Goal: Task Accomplishment & Management: Complete application form

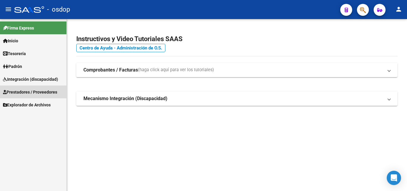
click at [46, 89] on span "Prestadores / Proveedores" at bounding box center [30, 92] width 54 height 7
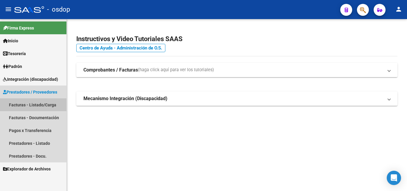
click at [42, 105] on link "Facturas - Listado/Carga" at bounding box center [33, 104] width 66 height 13
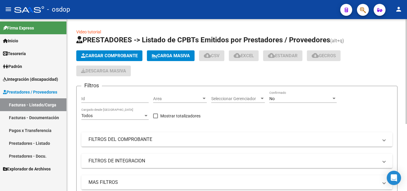
click at [116, 56] on span "Cargar Comprobante" at bounding box center [109, 55] width 57 height 5
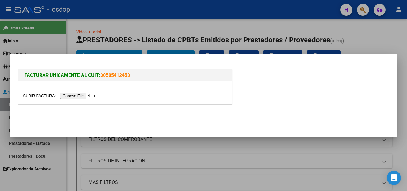
click at [90, 95] on input "file" at bounding box center [60, 96] width 75 height 6
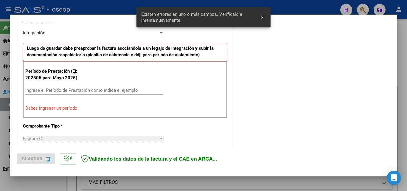
scroll to position [146, 0]
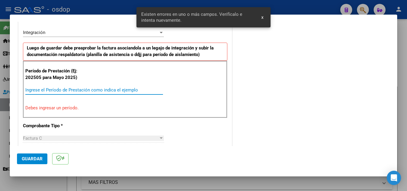
click at [33, 91] on input "Ingrese el Período de Prestación como indica el ejemplo" at bounding box center [94, 89] width 138 height 5
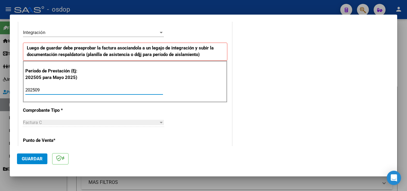
type input "202509"
click at [35, 162] on button "Guardar" at bounding box center [32, 159] width 30 height 11
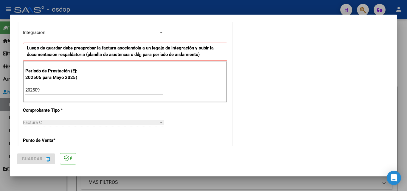
scroll to position [0, 0]
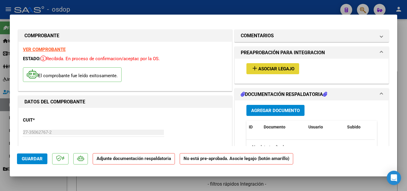
click at [254, 69] on mat-icon "add" at bounding box center [254, 68] width 7 height 7
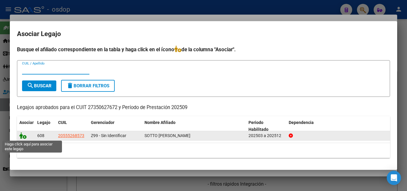
click at [22, 135] on icon at bounding box center [22, 135] width 7 height 7
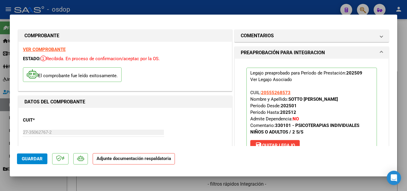
scroll to position [89, 0]
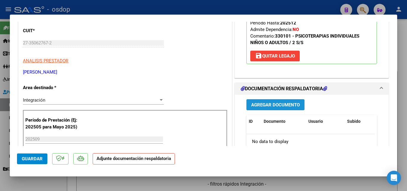
click at [288, 107] on span "Agregar Documento" at bounding box center [275, 104] width 49 height 5
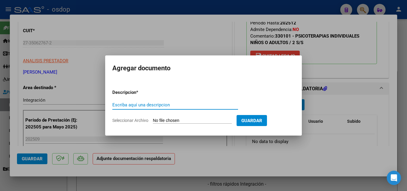
click at [132, 101] on div "Escriba aquí una descripcion" at bounding box center [175, 104] width 126 height 9
type input "ddjj"
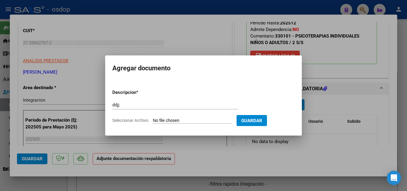
click at [165, 120] on input "Seleccionar Archivo" at bounding box center [192, 121] width 79 height 6
type input "C:\fakepath\ASISTENCIA [PERSON_NAME] [DATE].pdf"
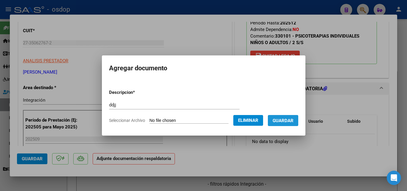
click at [294, 120] on span "Guardar" at bounding box center [283, 120] width 21 height 5
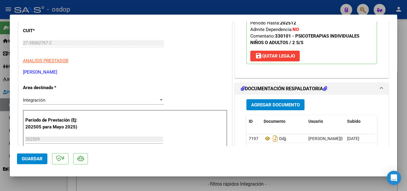
click at [244, 8] on div at bounding box center [203, 95] width 407 height 191
type input "$ 0,00"
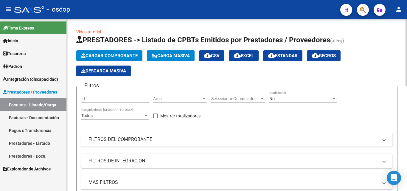
click at [123, 57] on span "Cargar Comprobante" at bounding box center [109, 55] width 57 height 5
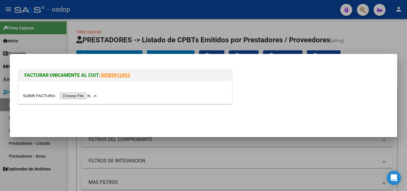
click at [94, 96] on input "file" at bounding box center [60, 96] width 75 height 6
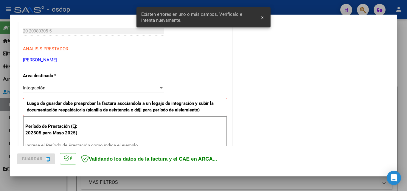
scroll to position [146, 0]
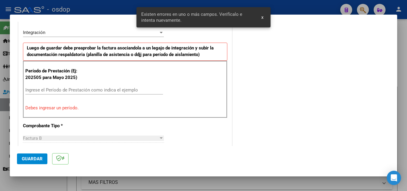
click at [41, 89] on input "Ingrese el Período de Prestación como indica el ejemplo" at bounding box center [94, 89] width 138 height 5
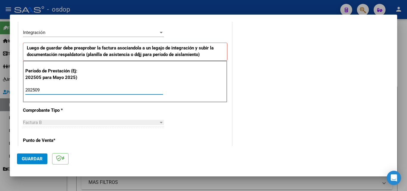
type input "202509"
click at [33, 160] on span "Guardar" at bounding box center [32, 158] width 21 height 5
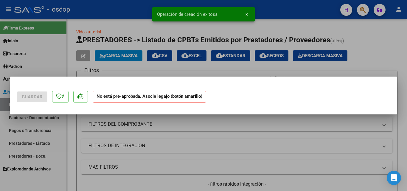
scroll to position [0, 0]
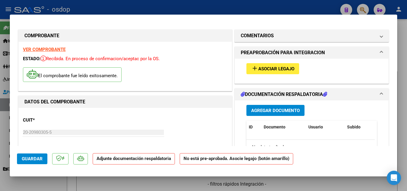
click at [251, 70] on mat-icon "add" at bounding box center [254, 68] width 7 height 7
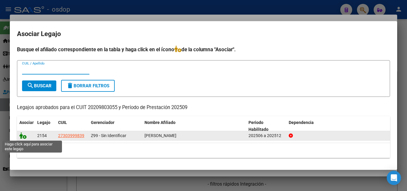
click at [23, 136] on icon at bounding box center [22, 135] width 7 height 7
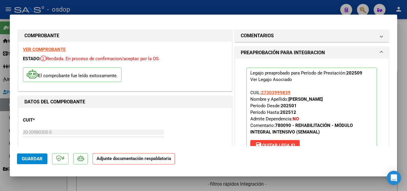
scroll to position [89, 0]
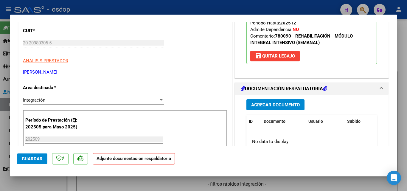
click at [287, 107] on span "Agregar Documento" at bounding box center [275, 104] width 49 height 5
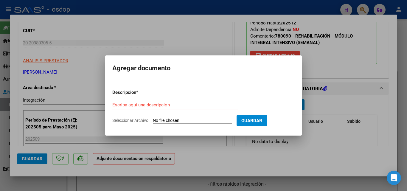
click at [125, 108] on div "Escriba aquí una descripcion" at bounding box center [175, 104] width 126 height 9
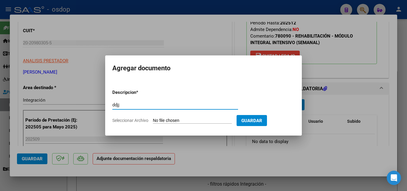
type input "ddjj"
click at [182, 119] on input "Seleccionar Archivo" at bounding box center [192, 121] width 79 height 6
type input "C:\fakepath\[PERSON_NAME]-asis [DATE].pdf"
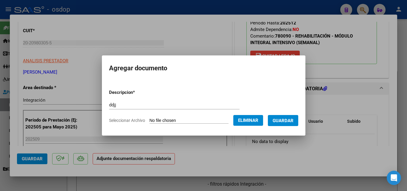
click at [289, 122] on span "Guardar" at bounding box center [283, 120] width 21 height 5
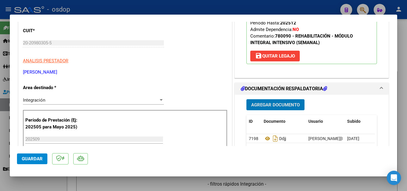
click at [319, 2] on div at bounding box center [203, 95] width 407 height 191
type input "$ 0,00"
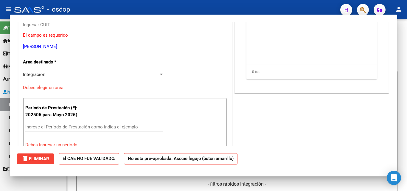
scroll to position [0, 0]
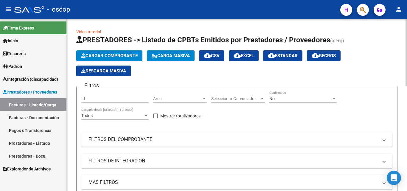
click at [117, 59] on button "Cargar Comprobante" at bounding box center [109, 55] width 66 height 11
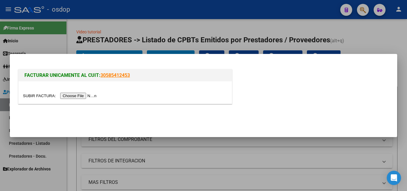
click at [89, 95] on input "file" at bounding box center [60, 96] width 75 height 6
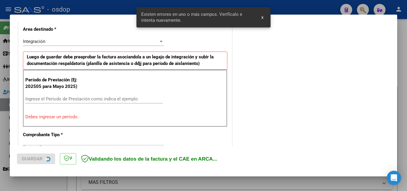
scroll to position [146, 0]
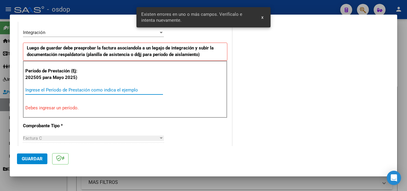
click at [46, 91] on input "Ingrese el Período de Prestación como indica el ejemplo" at bounding box center [94, 89] width 138 height 5
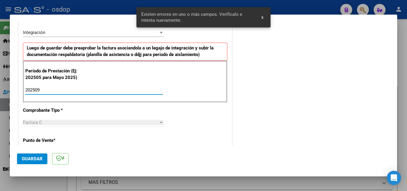
type input "202509"
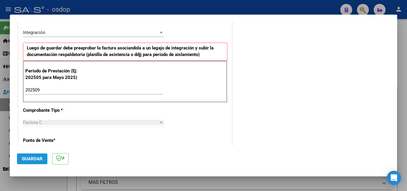
click at [33, 159] on span "Guardar" at bounding box center [32, 158] width 21 height 5
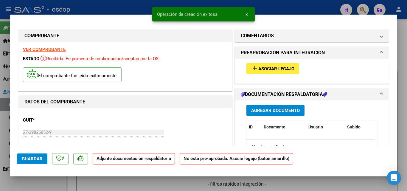
click at [252, 68] on mat-icon "add" at bounding box center [254, 68] width 7 height 7
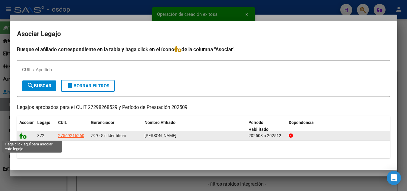
click at [23, 137] on icon at bounding box center [22, 135] width 7 height 7
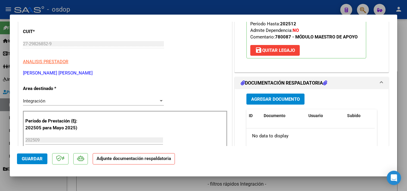
scroll to position [119, 0]
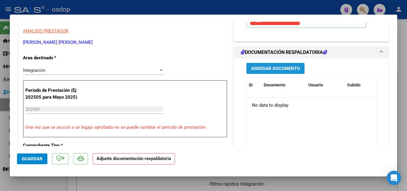
click at [287, 69] on span "Agregar Documento" at bounding box center [275, 68] width 49 height 5
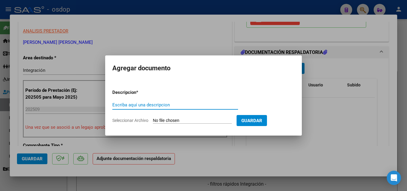
click at [143, 103] on input "Escriba aquí una descripcion" at bounding box center [175, 104] width 126 height 5
type input "ddjj"
click at [170, 121] on input "Seleccionar Archivo" at bounding box center [192, 121] width 79 height 6
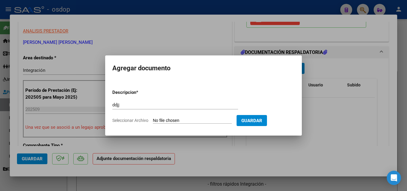
type input "C:\fakepath\asistencia [PERSON_NAME].pdf"
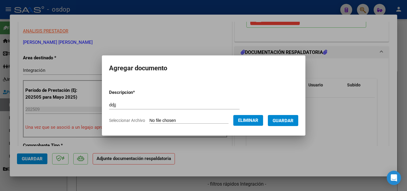
click at [284, 123] on span "Guardar" at bounding box center [283, 120] width 21 height 5
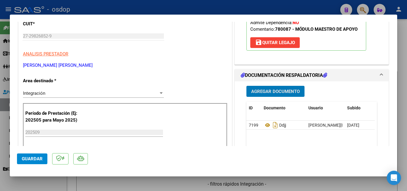
scroll to position [60, 0]
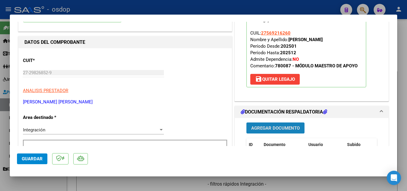
click at [283, 125] on button "Agregar Documento" at bounding box center [276, 128] width 58 height 11
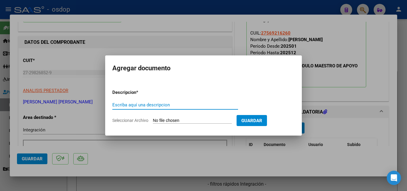
click at [145, 104] on input "Escriba aquí una descripcion" at bounding box center [175, 104] width 126 height 5
type input "ddjj"
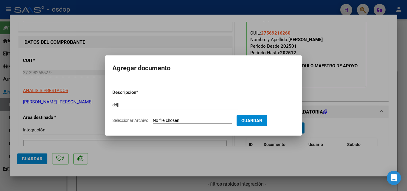
click at [175, 119] on input "Seleccionar Archivo" at bounding box center [192, 121] width 79 height 6
type input "C:\fakepath\asistencia [PERSON_NAME].pdf"
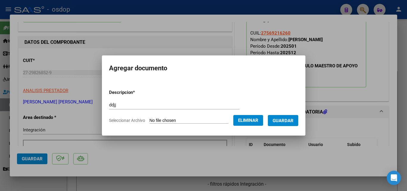
click at [292, 124] on button "Guardar" at bounding box center [283, 120] width 30 height 11
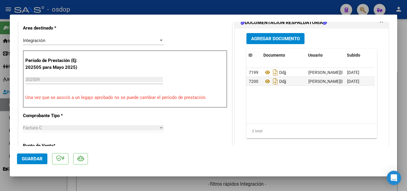
scroll to position [0, 30]
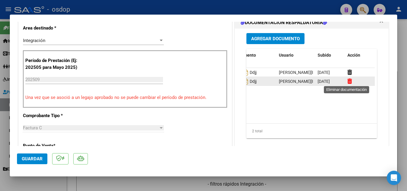
click at [348, 81] on icon at bounding box center [350, 81] width 4 height 6
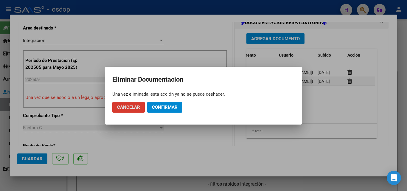
click at [158, 108] on span "Confirmar" at bounding box center [165, 107] width 26 height 5
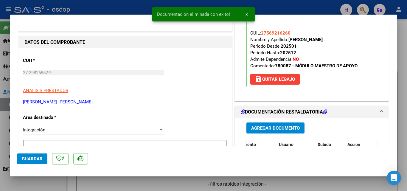
scroll to position [0, 0]
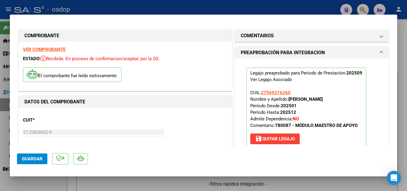
click at [190, 4] on div at bounding box center [203, 95] width 407 height 191
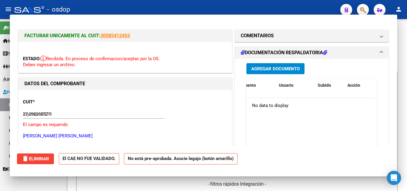
type input "$ 0,00"
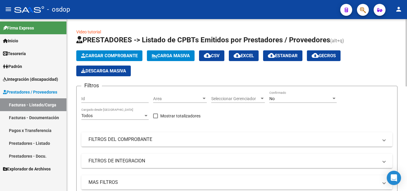
click at [124, 57] on span "Cargar Comprobante" at bounding box center [109, 55] width 57 height 5
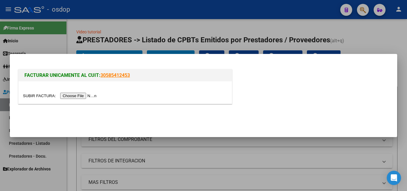
click at [93, 95] on input "file" at bounding box center [60, 96] width 75 height 6
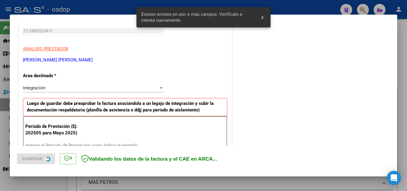
scroll to position [146, 0]
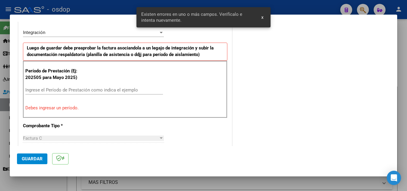
click at [52, 88] on input "Ingrese el Período de Prestación como indica el ejemplo" at bounding box center [94, 89] width 138 height 5
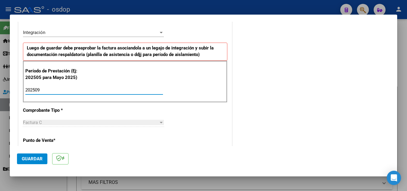
type input "202509"
click at [36, 161] on span "Guardar" at bounding box center [32, 158] width 21 height 5
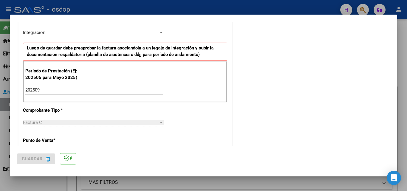
scroll to position [0, 0]
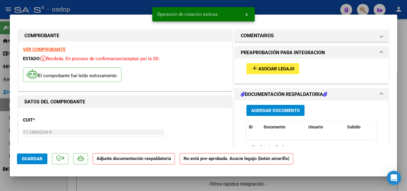
click at [252, 68] on mat-icon "add" at bounding box center [254, 68] width 7 height 7
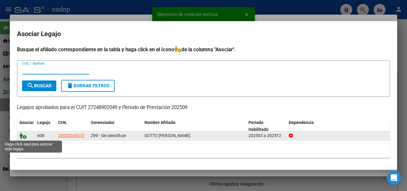
click at [22, 137] on icon at bounding box center [22, 135] width 7 height 7
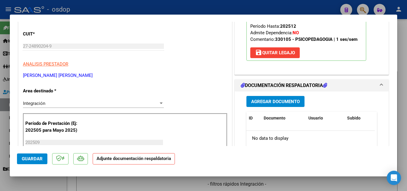
scroll to position [89, 0]
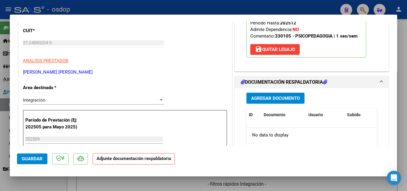
click at [279, 99] on span "Agregar Documento" at bounding box center [275, 98] width 49 height 5
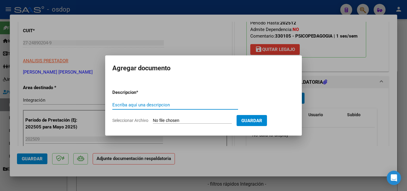
click at [150, 106] on input "Escriba aquí una descripcion" at bounding box center [175, 104] width 126 height 5
type input "ddjj"
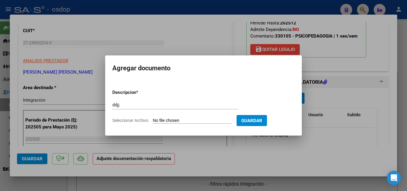
click at [171, 120] on input "Seleccionar Archivo" at bounding box center [192, 121] width 79 height 6
type input "C:\fakepath\asistencia septiembre Sotto.pdf"
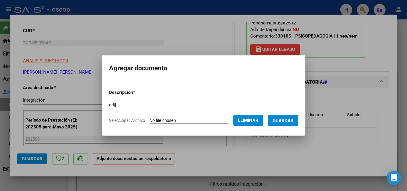
click at [289, 119] on span "Guardar" at bounding box center [283, 120] width 21 height 5
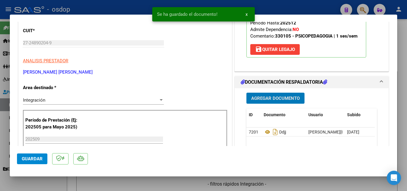
click at [263, 7] on div at bounding box center [203, 95] width 407 height 191
type input "$ 0,00"
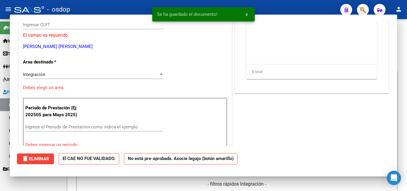
scroll to position [71, 0]
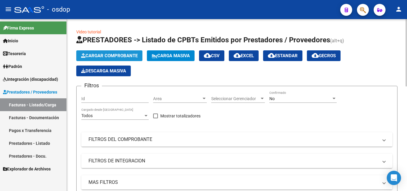
click at [126, 56] on span "Cargar Comprobante" at bounding box center [109, 55] width 57 height 5
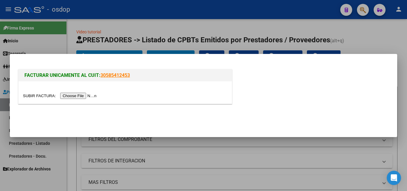
click at [90, 97] on input "file" at bounding box center [60, 96] width 75 height 6
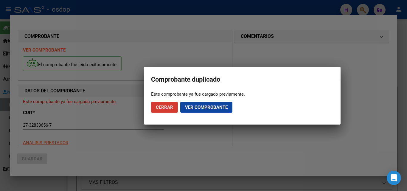
click at [214, 109] on span "Ver comprobante" at bounding box center [206, 107] width 43 height 5
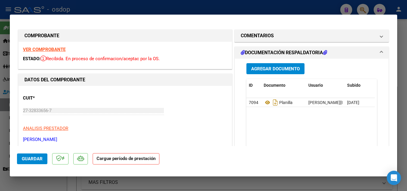
click at [278, 8] on div at bounding box center [203, 95] width 407 height 191
type input "$ 0,00"
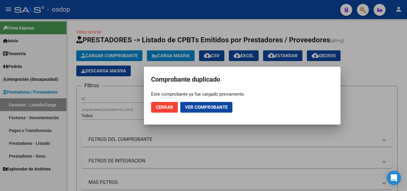
click at [165, 109] on span "Cerrar" at bounding box center [164, 107] width 17 height 5
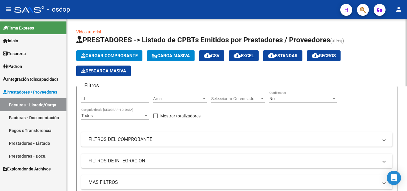
click at [108, 56] on span "Cargar Comprobante" at bounding box center [109, 55] width 57 height 5
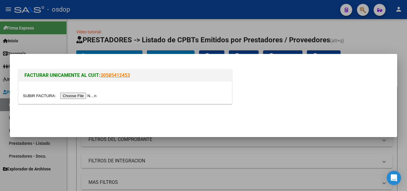
click at [89, 98] on input "file" at bounding box center [60, 96] width 75 height 6
click at [83, 95] on input "file" at bounding box center [60, 96] width 75 height 6
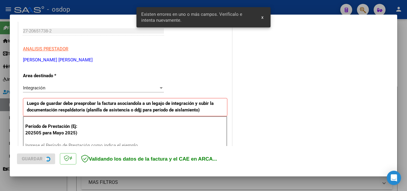
scroll to position [146, 0]
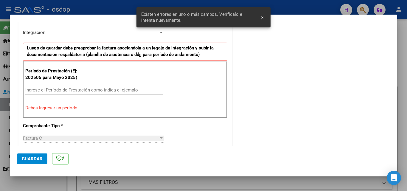
click at [38, 89] on input "Ingrese el Período de Prestación como indica el ejemplo" at bounding box center [94, 89] width 138 height 5
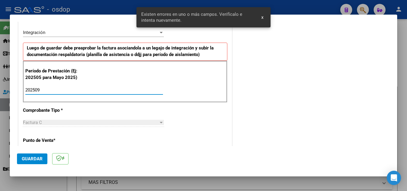
type input "202509"
click at [38, 159] on span "Guardar" at bounding box center [32, 158] width 21 height 5
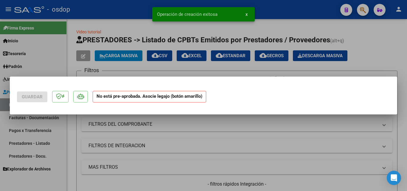
scroll to position [0, 0]
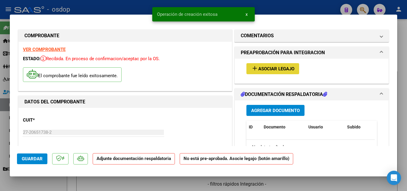
click at [253, 68] on mat-icon "add" at bounding box center [254, 68] width 7 height 7
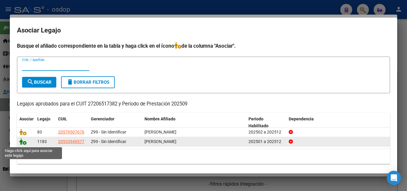
click at [22, 145] on icon at bounding box center [22, 141] width 7 height 7
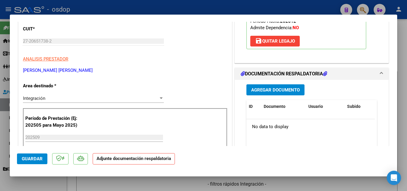
scroll to position [119, 0]
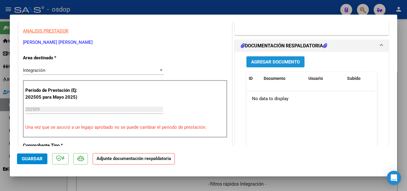
click at [293, 60] on span "Agregar Documento" at bounding box center [275, 61] width 49 height 5
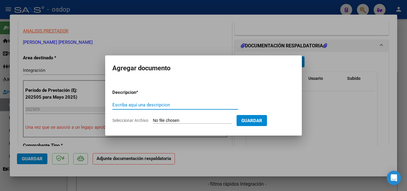
click at [151, 105] on input "Escriba aquí una descripcion" at bounding box center [175, 104] width 126 height 5
type input "ddjj"
click at [172, 119] on input "Seleccionar Archivo" at bounding box center [192, 121] width 79 height 6
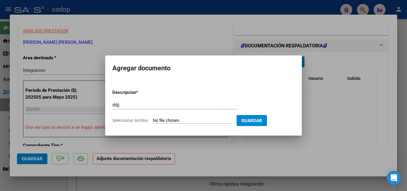
type input "C:\fakepath\ASISTENCIA [PERSON_NAME] - CET.pdf"
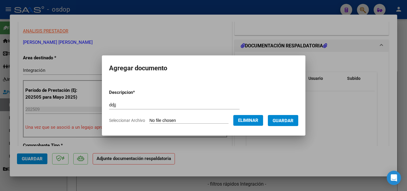
click at [284, 121] on span "Guardar" at bounding box center [283, 120] width 21 height 5
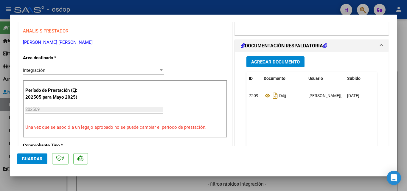
click at [242, 2] on div at bounding box center [203, 95] width 407 height 191
type input "$ 0,00"
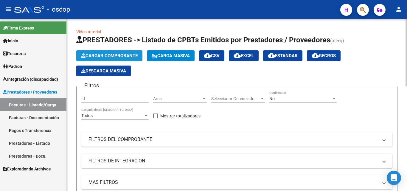
click at [124, 53] on span "Cargar Comprobante" at bounding box center [109, 55] width 57 height 5
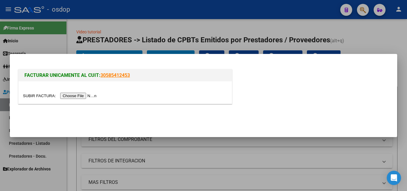
click at [89, 96] on input "file" at bounding box center [60, 96] width 75 height 6
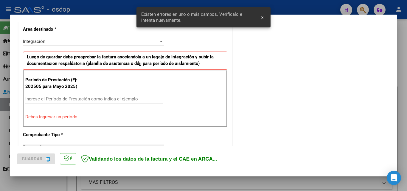
scroll to position [146, 0]
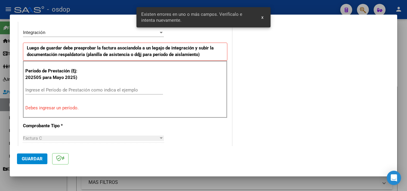
click at [38, 86] on div "Ingrese el Período de Prestación como indica el ejemplo" at bounding box center [94, 90] width 138 height 9
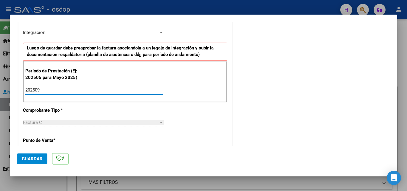
type input "202509"
click at [27, 159] on span "Guardar" at bounding box center [32, 158] width 21 height 5
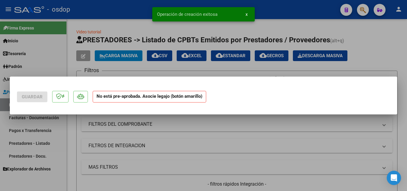
scroll to position [0, 0]
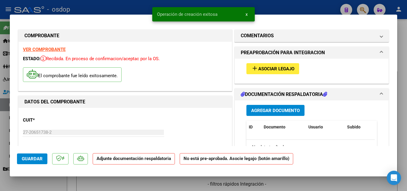
click at [251, 69] on mat-icon "add" at bounding box center [254, 68] width 7 height 7
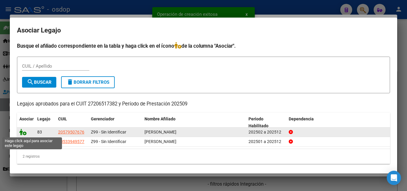
click at [22, 134] on icon at bounding box center [22, 132] width 7 height 7
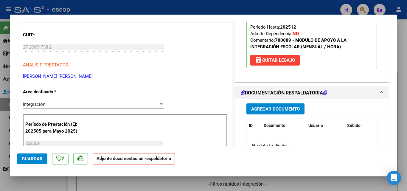
scroll to position [119, 0]
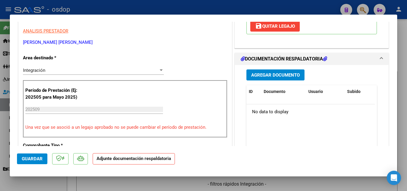
click at [290, 76] on span "Agregar Documento" at bounding box center [275, 74] width 49 height 5
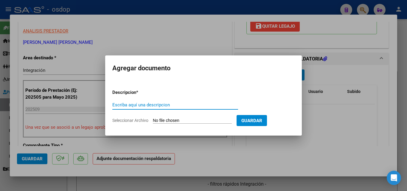
click at [127, 104] on input "Escriba aquí una descripcion" at bounding box center [175, 104] width 126 height 5
type input "ddjj"
click at [165, 118] on input "Seleccionar Archivo" at bounding box center [192, 121] width 79 height 6
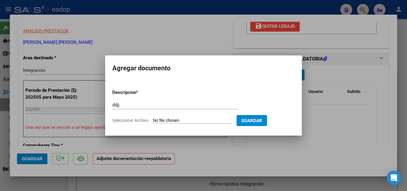
type input "C:\fakepath\ASISTENCIA [PERSON_NAME].pdf"
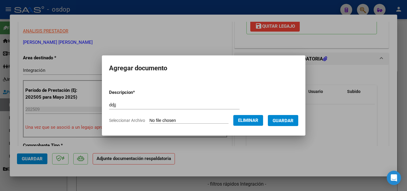
click at [288, 119] on span "Guardar" at bounding box center [283, 120] width 21 height 5
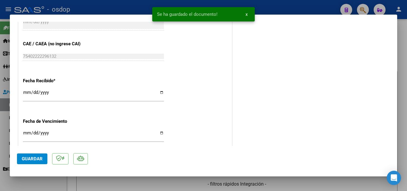
scroll to position [417, 0]
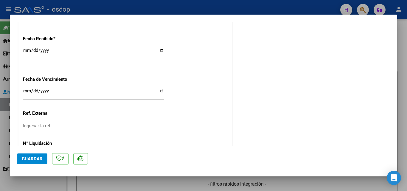
click at [159, 6] on div at bounding box center [203, 95] width 407 height 191
type input "$ 0,00"
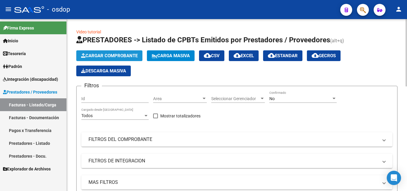
click at [131, 55] on span "Cargar Comprobante" at bounding box center [109, 55] width 57 height 5
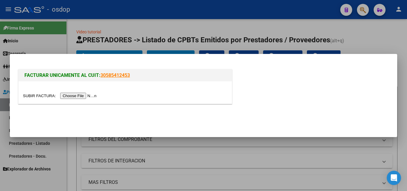
click at [81, 96] on input "file" at bounding box center [60, 96] width 75 height 6
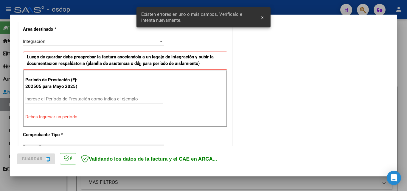
scroll to position [146, 0]
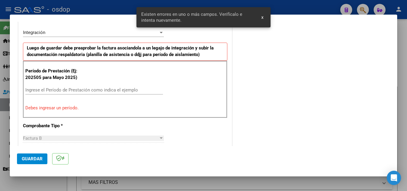
click at [52, 93] on div "Ingrese el Período de Prestación como indica el ejemplo" at bounding box center [94, 90] width 138 height 9
click at [43, 88] on input "Ingrese el Período de Prestación como indica el ejemplo" at bounding box center [94, 89] width 138 height 5
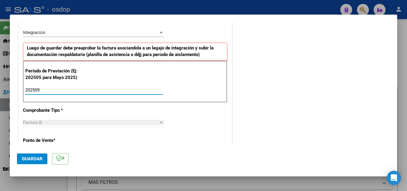
type input "202509"
click at [37, 157] on span "Guardar" at bounding box center [32, 158] width 21 height 5
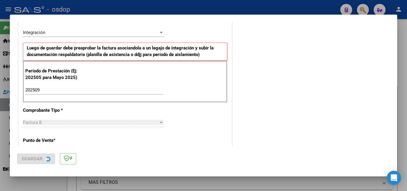
scroll to position [0, 0]
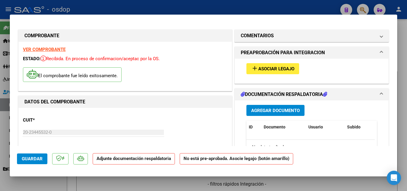
click at [254, 67] on mat-icon "add" at bounding box center [254, 68] width 7 height 7
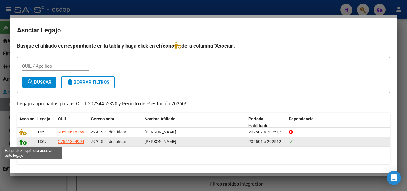
click at [20, 143] on icon at bounding box center [22, 141] width 7 height 7
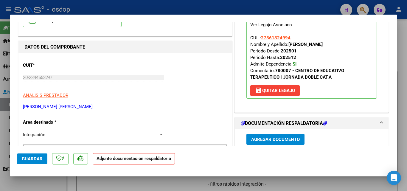
scroll to position [89, 0]
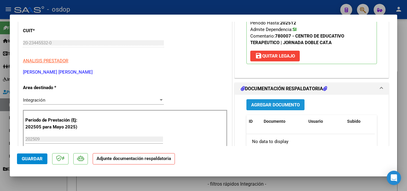
click at [285, 106] on span "Agregar Documento" at bounding box center [275, 104] width 49 height 5
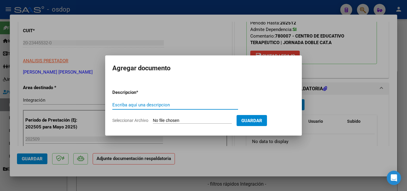
click at [153, 107] on input "Escriba aquí una descripcion" at bounding box center [175, 104] width 126 height 5
type input "ddjj"
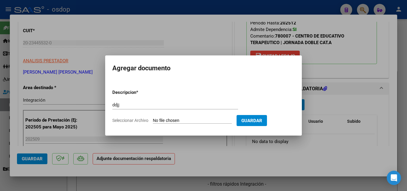
click at [160, 116] on form "Descripcion * ddjj Escriba aquí una descripcion Seleccionar Archivo Guardar" at bounding box center [203, 107] width 182 height 44
click at [160, 120] on input "Seleccionar Archivo" at bounding box center [192, 121] width 79 height 6
type input "C:\fakepath\[PERSON_NAME] ASISTENCIA SEPTIEMBRE_20251006_0001.pdf"
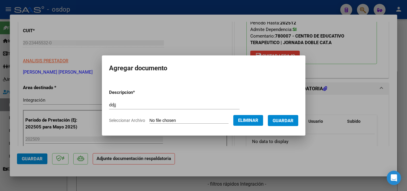
click at [293, 119] on span "Guardar" at bounding box center [283, 120] width 21 height 5
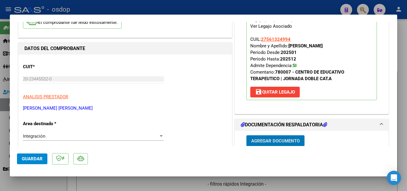
scroll to position [30, 0]
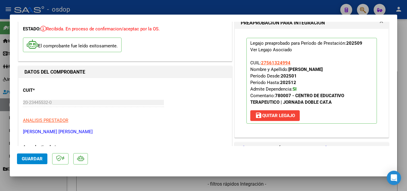
click at [133, 7] on div at bounding box center [203, 95] width 407 height 191
type input "$ 0,00"
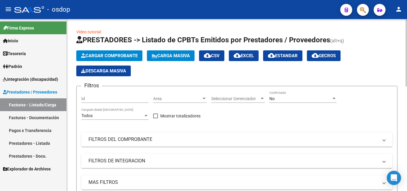
click at [120, 57] on span "Cargar Comprobante" at bounding box center [109, 55] width 57 height 5
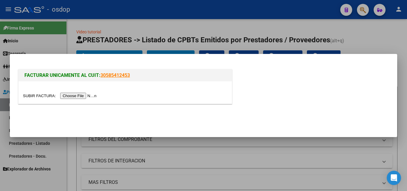
click at [90, 97] on input "file" at bounding box center [60, 96] width 75 height 6
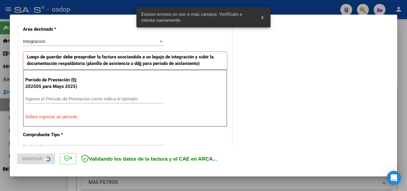
scroll to position [146, 0]
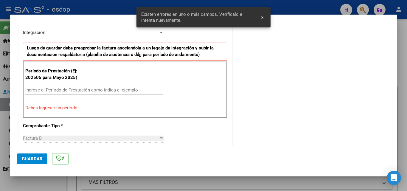
click at [48, 87] on input "Ingrese el Período de Prestación como indica el ejemplo" at bounding box center [94, 89] width 138 height 5
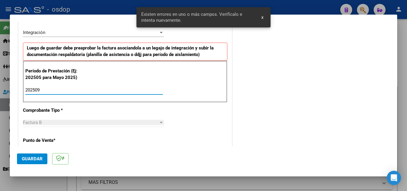
type input "202509"
click at [31, 157] on span "Guardar" at bounding box center [32, 158] width 21 height 5
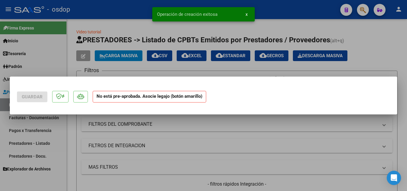
scroll to position [0, 0]
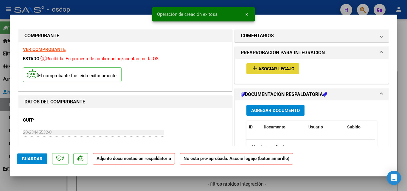
click at [252, 69] on mat-icon "add" at bounding box center [254, 68] width 7 height 7
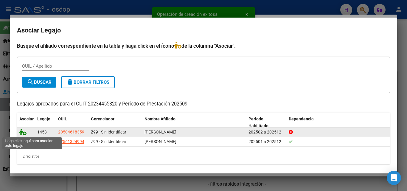
click at [23, 133] on icon at bounding box center [22, 132] width 7 height 7
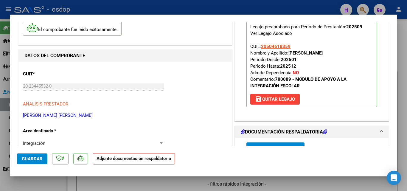
scroll to position [89, 0]
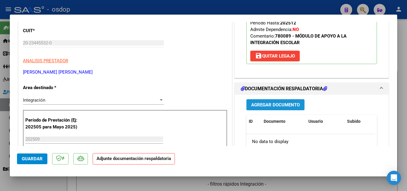
click at [273, 106] on span "Agregar Documento" at bounding box center [275, 104] width 49 height 5
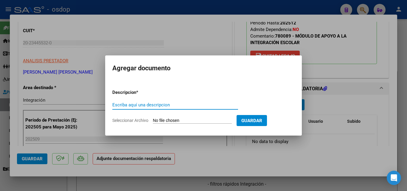
click at [144, 106] on input "Escriba aquí una descripcion" at bounding box center [175, 104] width 126 height 5
type input "ddjj"
click at [172, 122] on input "Seleccionar Archivo" at bounding box center [192, 121] width 79 height 6
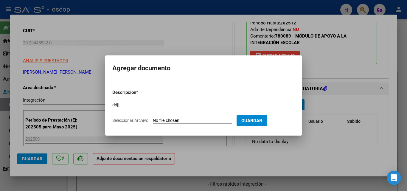
type input "C:\fakepath\[PERSON_NAME] ASISTENCIA SEPTIEMBRE_20251006_0001.pdf"
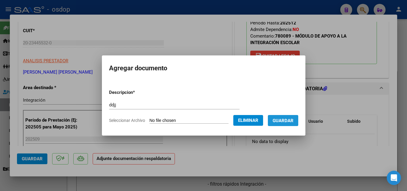
click at [284, 124] on button "Guardar" at bounding box center [283, 120] width 30 height 11
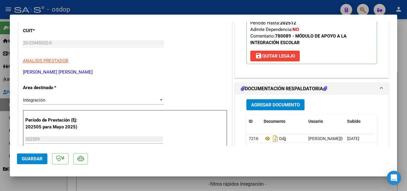
click at [191, 9] on div at bounding box center [203, 95] width 407 height 191
type input "$ 0,00"
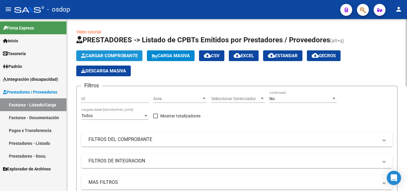
click at [124, 56] on span "Cargar Comprobante" at bounding box center [109, 55] width 57 height 5
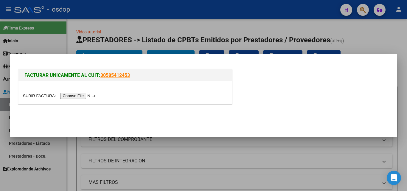
click at [85, 97] on input "file" at bounding box center [60, 96] width 75 height 6
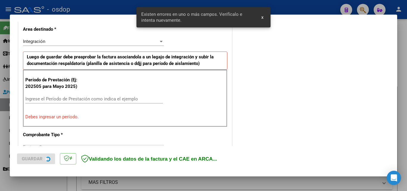
scroll to position [146, 0]
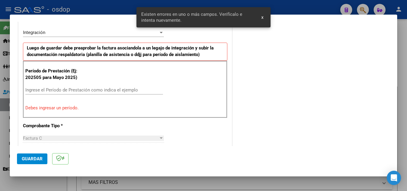
click at [30, 89] on input "Ingrese el Período de Prestación como indica el ejemplo" at bounding box center [94, 89] width 138 height 5
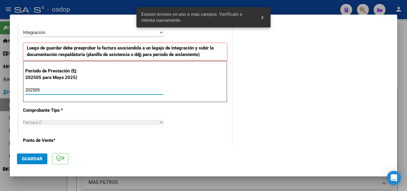
type input "202509"
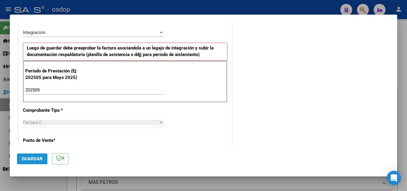
click at [24, 159] on span "Guardar" at bounding box center [32, 158] width 21 height 5
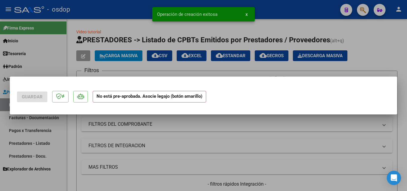
scroll to position [0, 0]
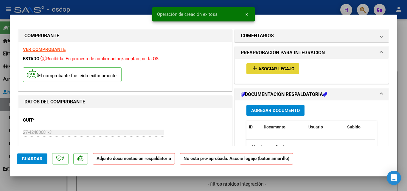
click at [251, 68] on mat-icon "add" at bounding box center [254, 68] width 7 height 7
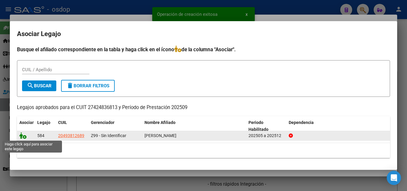
click at [24, 135] on icon at bounding box center [22, 135] width 7 height 7
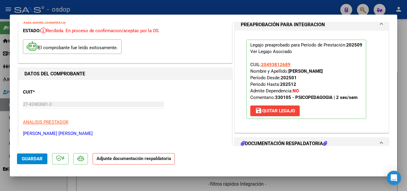
scroll to position [60, 0]
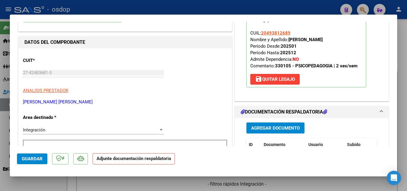
click at [277, 129] on span "Agregar Documento" at bounding box center [275, 128] width 49 height 5
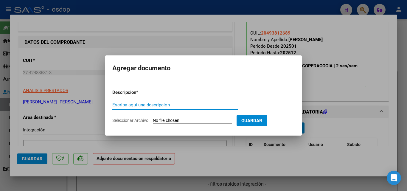
click at [153, 105] on input "Escriba aquí una descripcion" at bounding box center [175, 104] width 126 height 5
type input "ddjj"
click at [164, 117] on form "Descripcion * ddjj Escriba aquí una descripcion Seleccionar Archivo Guardar" at bounding box center [203, 107] width 182 height 44
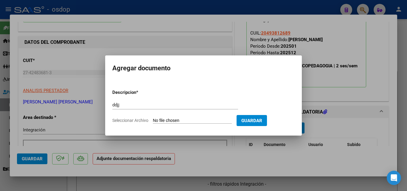
click at [165, 121] on input "Seleccionar Archivo" at bounding box center [192, 121] width 79 height 6
type input "C:\fakepath\Planilladeasistenciaseptiembre.pdf"
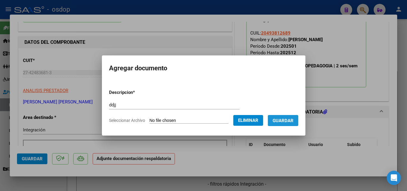
click at [290, 121] on span "Guardar" at bounding box center [283, 120] width 21 height 5
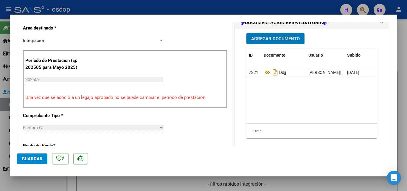
scroll to position [268, 0]
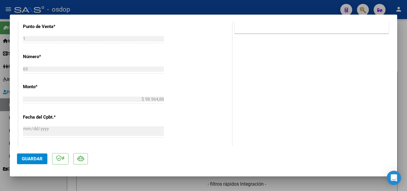
click at [269, 9] on div at bounding box center [203, 95] width 407 height 191
type input "$ 0,00"
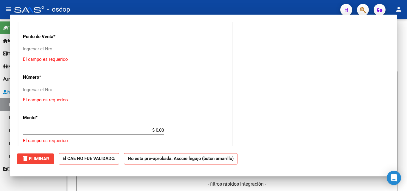
scroll to position [250, 0]
